Goal: Share content

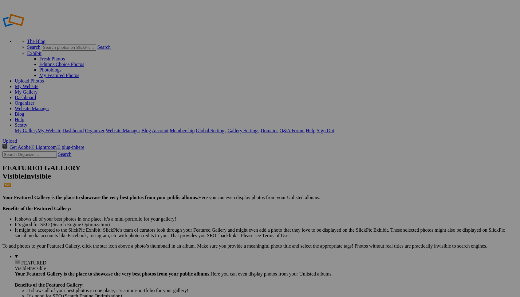
type input "Royal Treatment Finals"
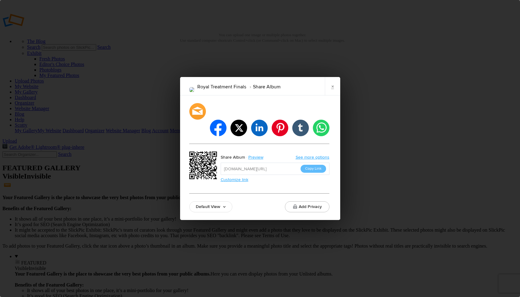
click at [221, 202] on link "Default View" at bounding box center [210, 207] width 43 height 11
click at [262, 202] on div "Default View Default View Proofing View Slideshow View TV View Add Privacy" at bounding box center [259, 207] width 140 height 11
click at [313, 165] on button "Copy Link" at bounding box center [314, 169] width 26 height 8
